Goal: Information Seeking & Learning: Learn about a topic

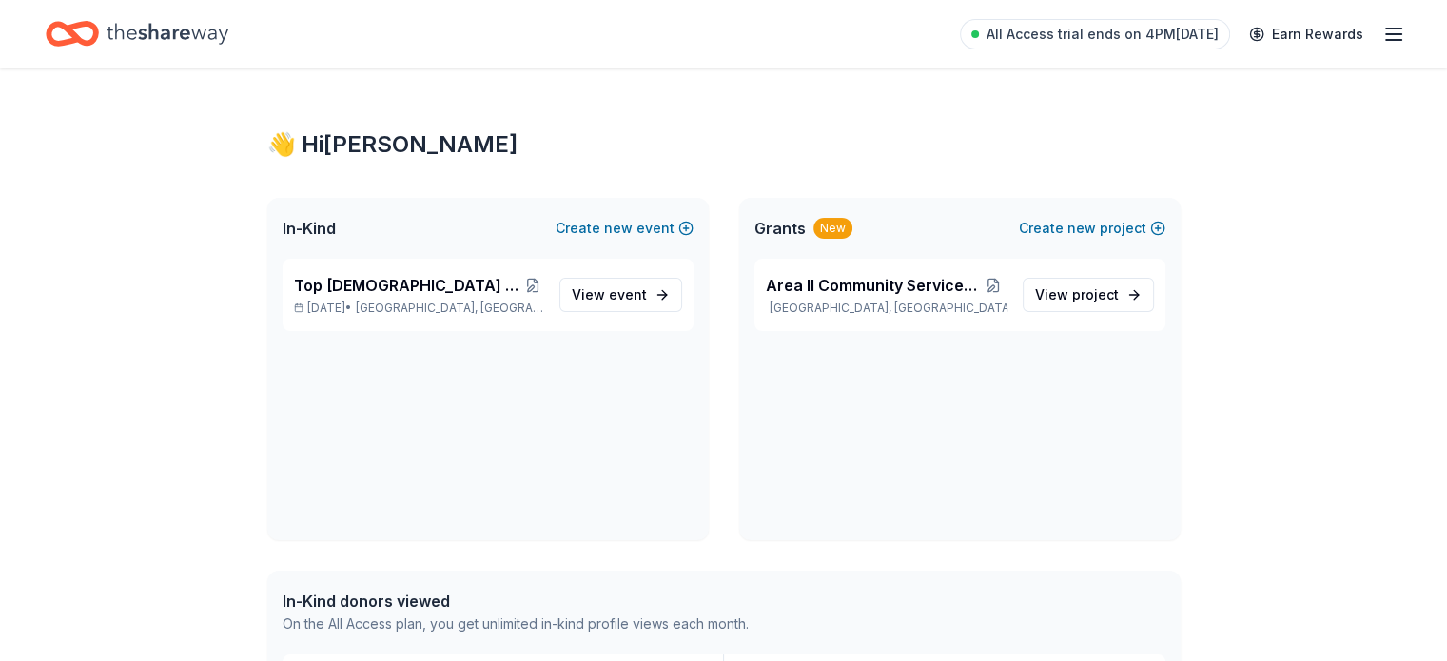
click at [1386, 29] on line "button" at bounding box center [1393, 29] width 15 height 0
click at [446, 290] on span "Top [DEMOGRAPHIC_DATA] of Distinction Conference" at bounding box center [408, 285] width 229 height 23
click at [822, 286] on span "Area II Community Service Conference" at bounding box center [873, 285] width 214 height 23
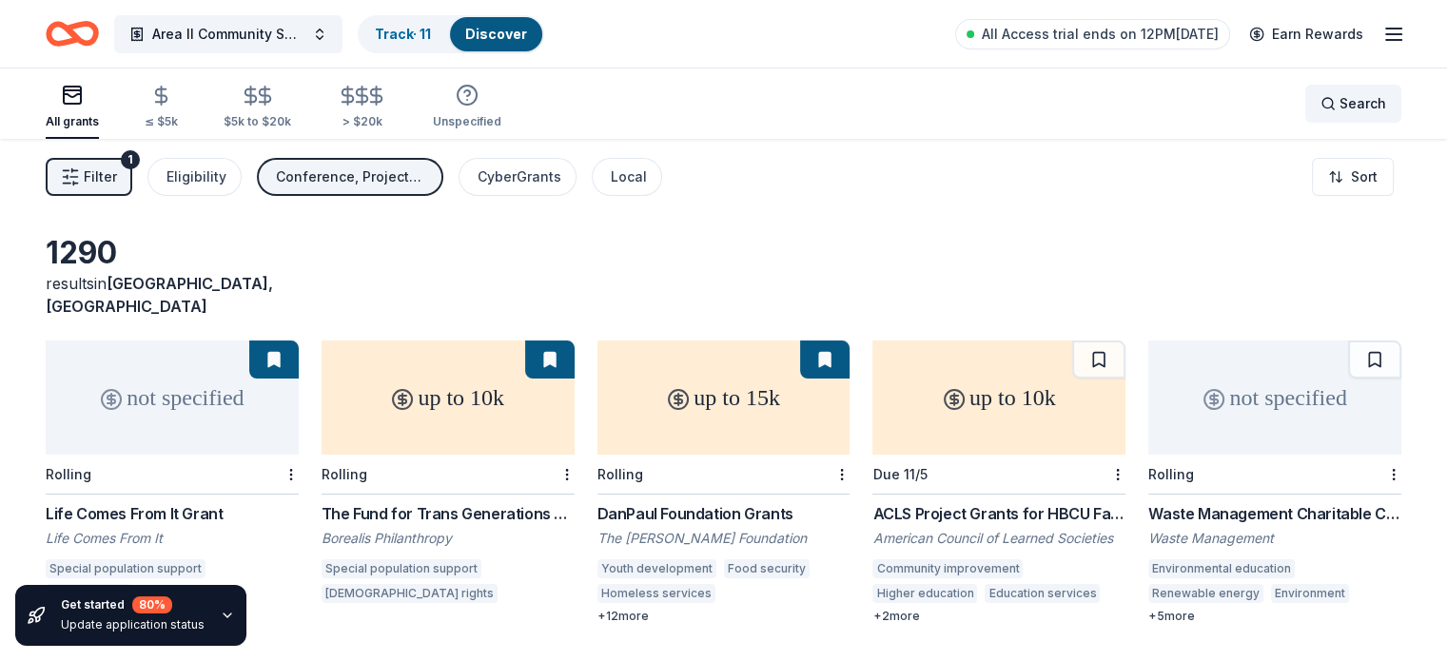
click at [1340, 112] on span "Search" at bounding box center [1363, 103] width 47 height 23
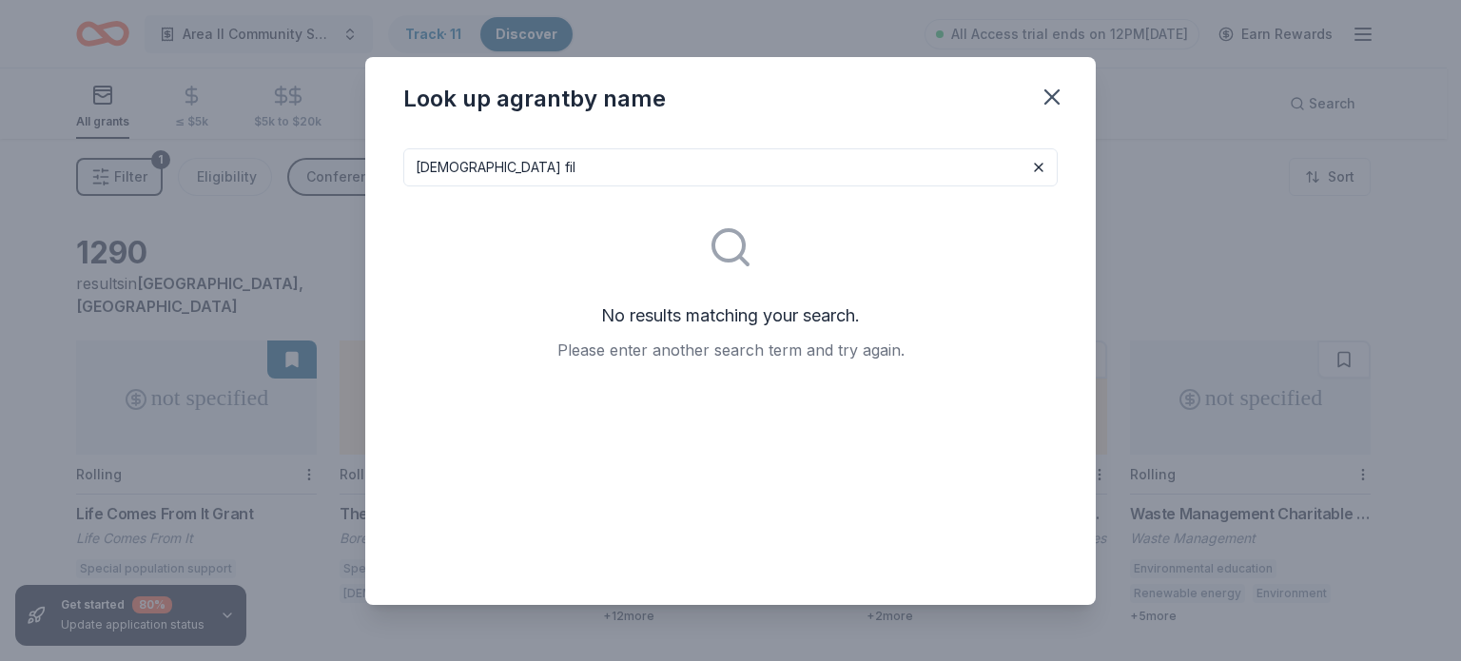
drag, startPoint x: 480, startPoint y: 168, endPoint x: 465, endPoint y: 90, distance: 79.5
click at [479, 144] on div "[DEMOGRAPHIC_DATA] fil No results matching your search. Please enter another se…" at bounding box center [730, 369] width 731 height 472
type input "C"
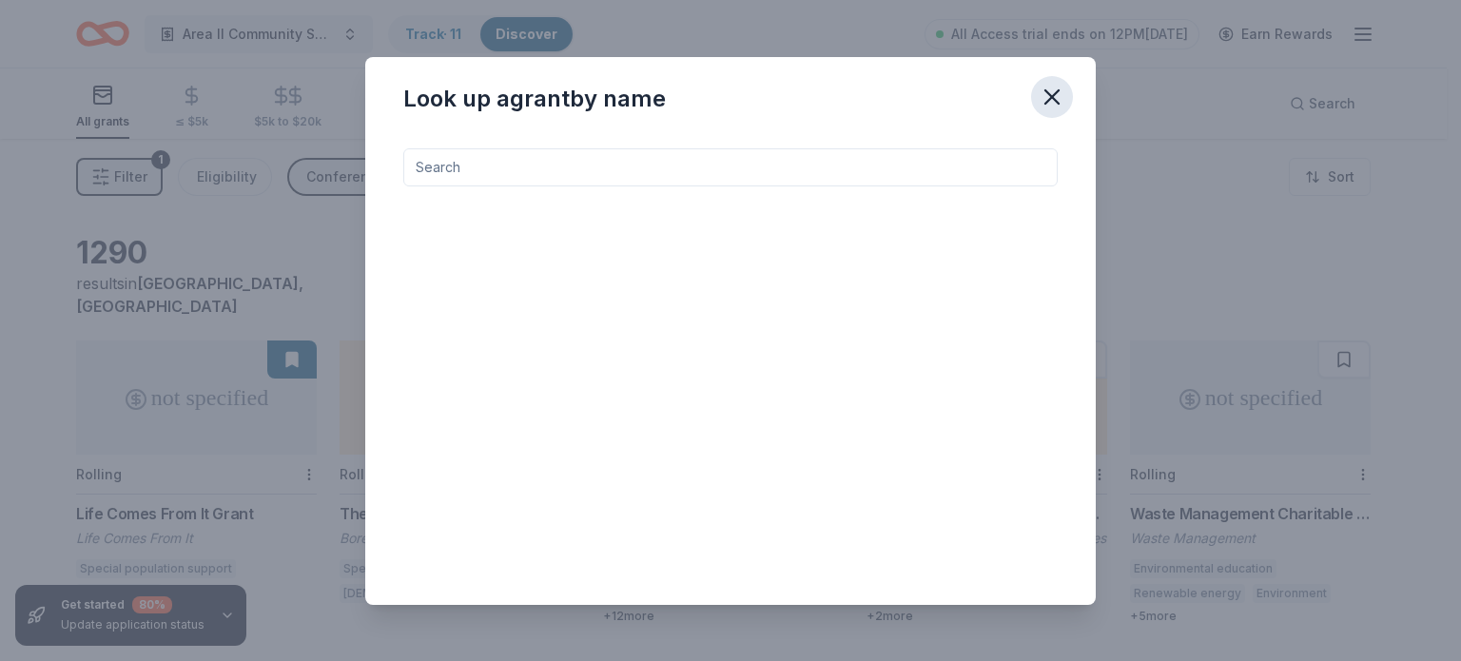
click at [1050, 99] on icon "button" at bounding box center [1052, 97] width 27 height 27
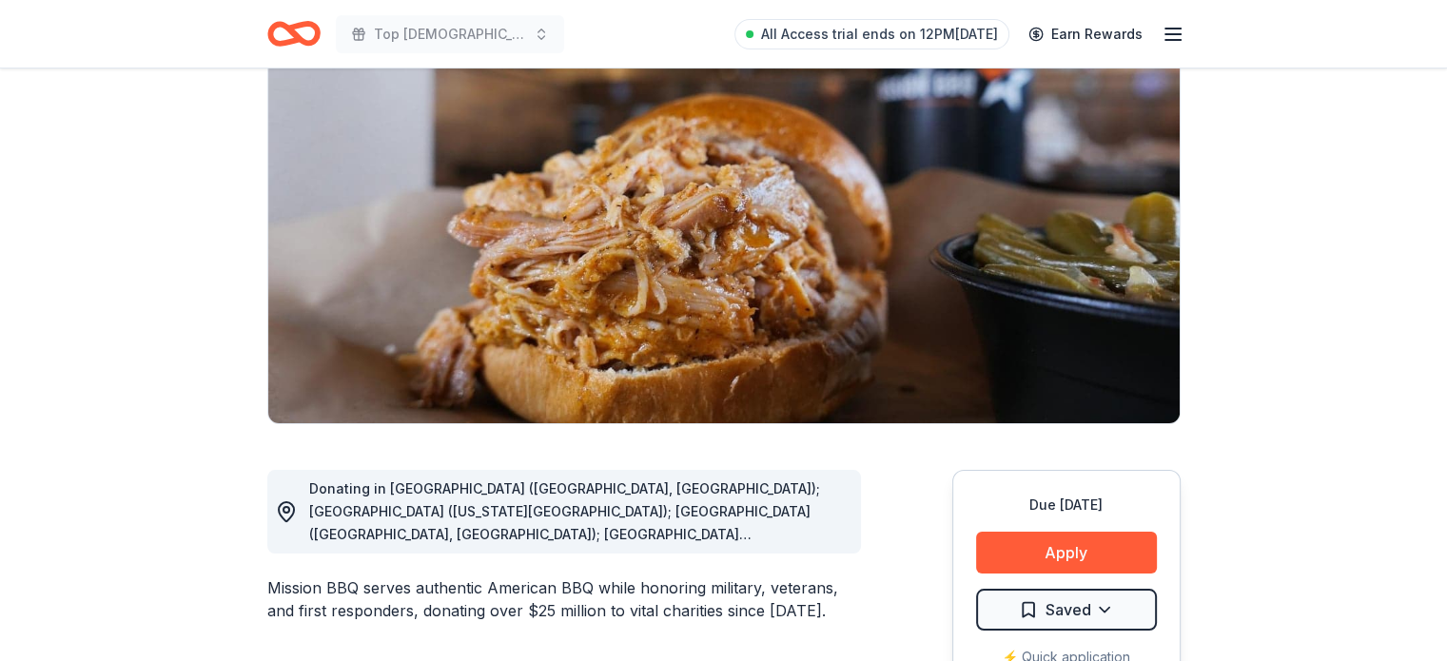
scroll to position [476, 0]
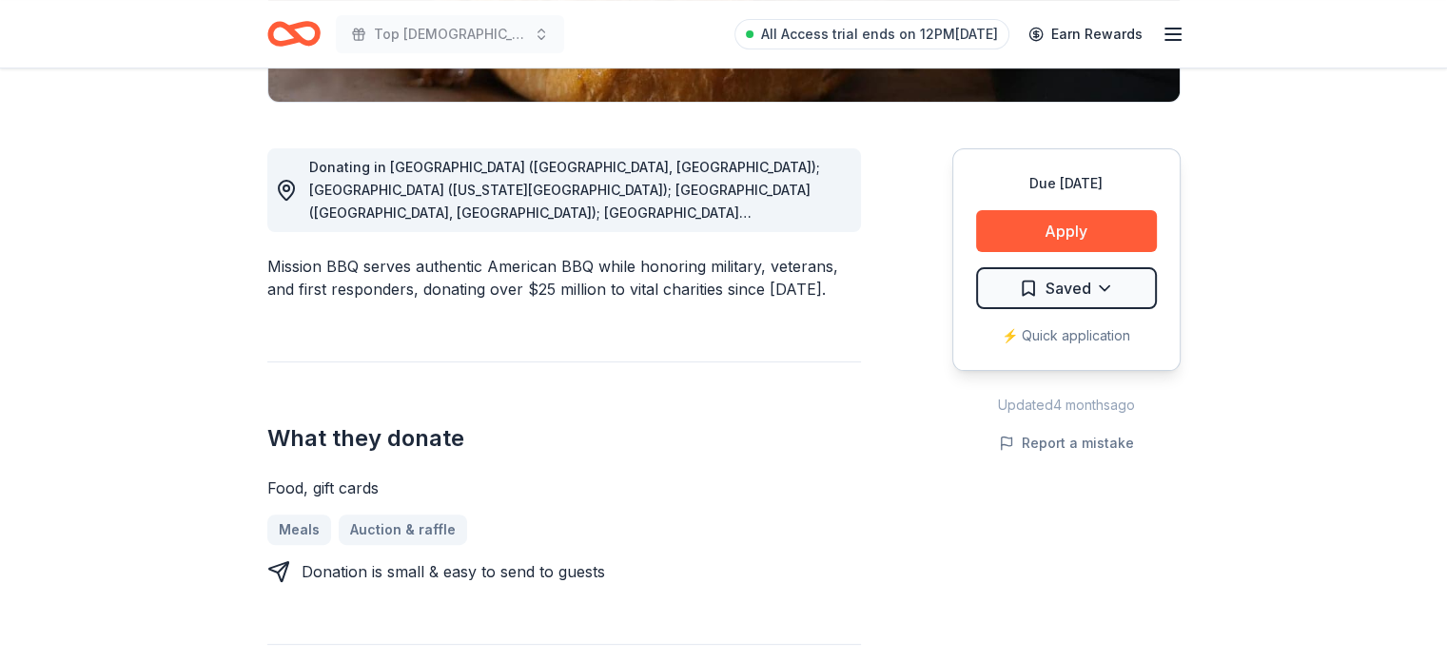
click at [765, 182] on div "Donating in AZ (Paradise Valley, Surprise); CO (Colorado Springs); CT (Orange, …" at bounding box center [577, 190] width 537 height 68
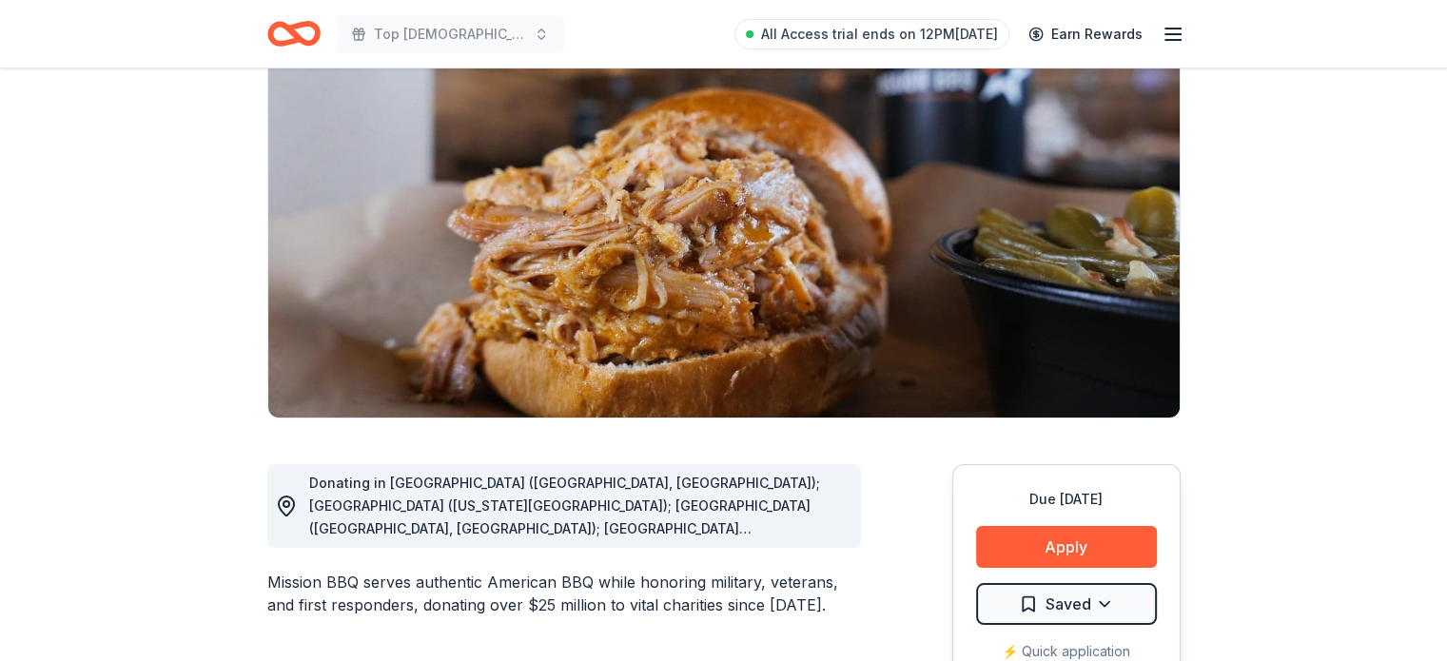
scroll to position [0, 0]
